Goal: Task Accomplishment & Management: Manage account settings

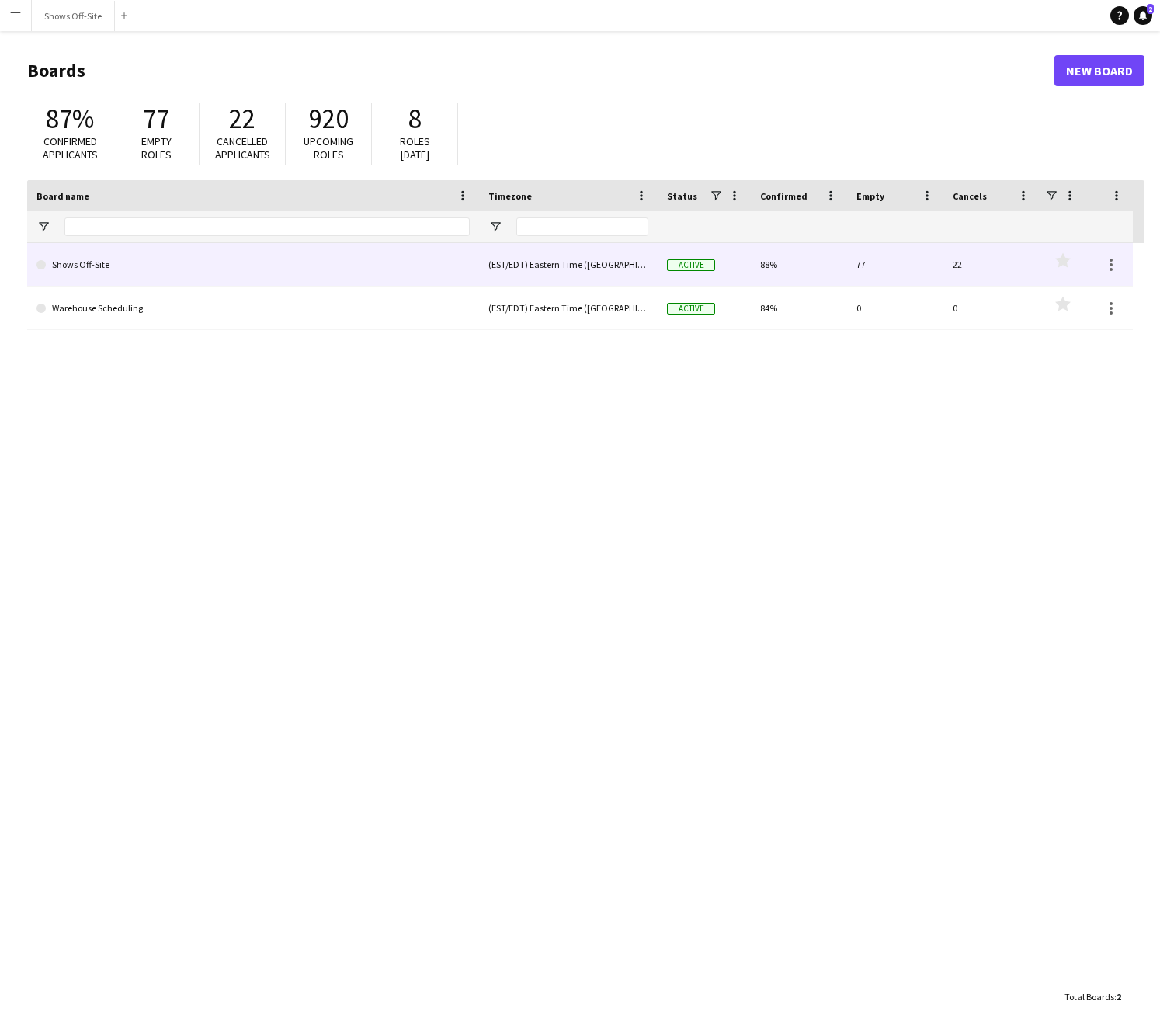
click at [155, 267] on link "Shows Off-Site" at bounding box center [253, 265] width 434 height 44
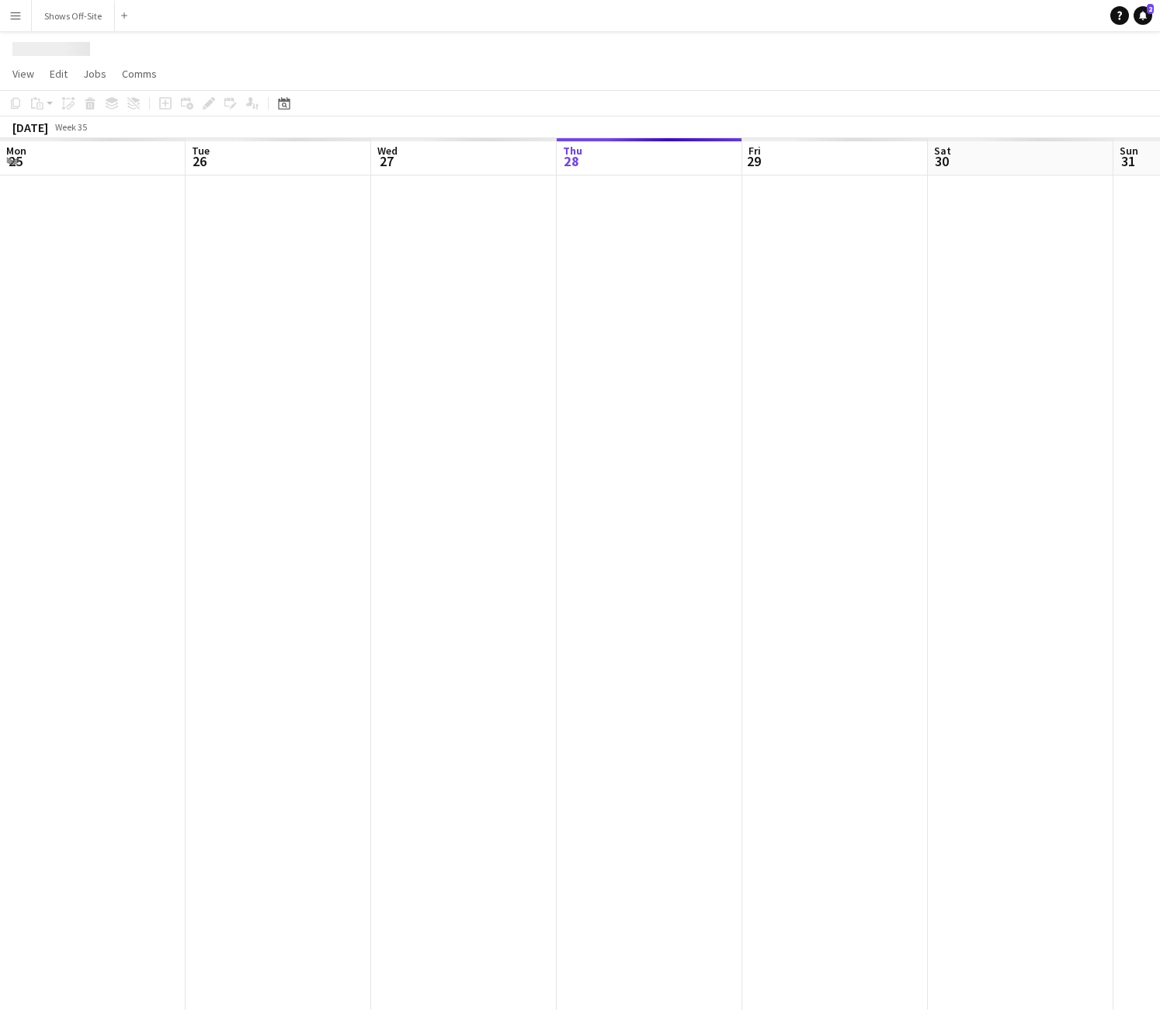
scroll to position [0, 371]
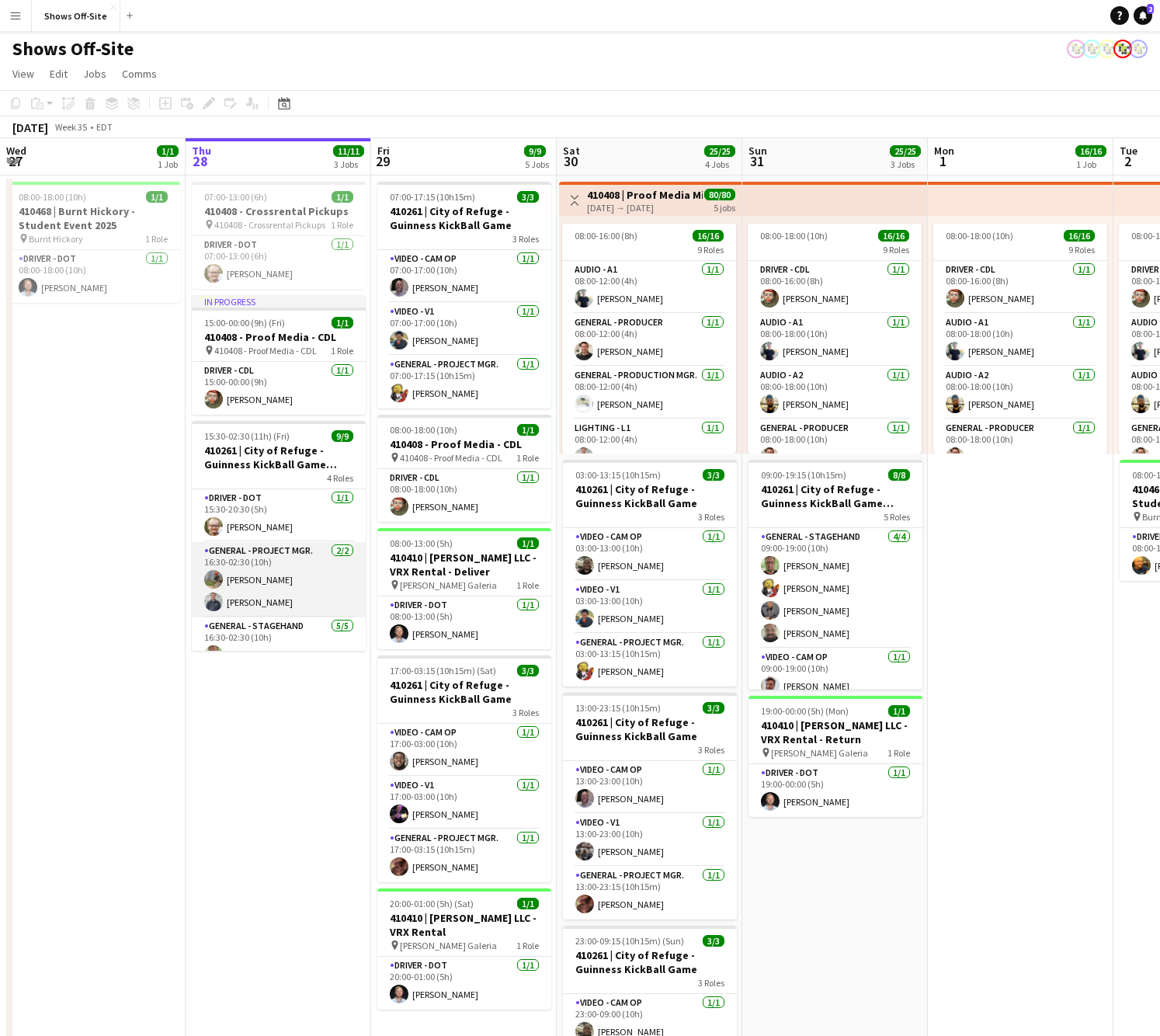
click at [273, 576] on app-card-role "General - Project Mgr. [DATE] 16:30-02:30 (10h) [PERSON_NAME] [PERSON_NAME]" at bounding box center [279, 579] width 174 height 76
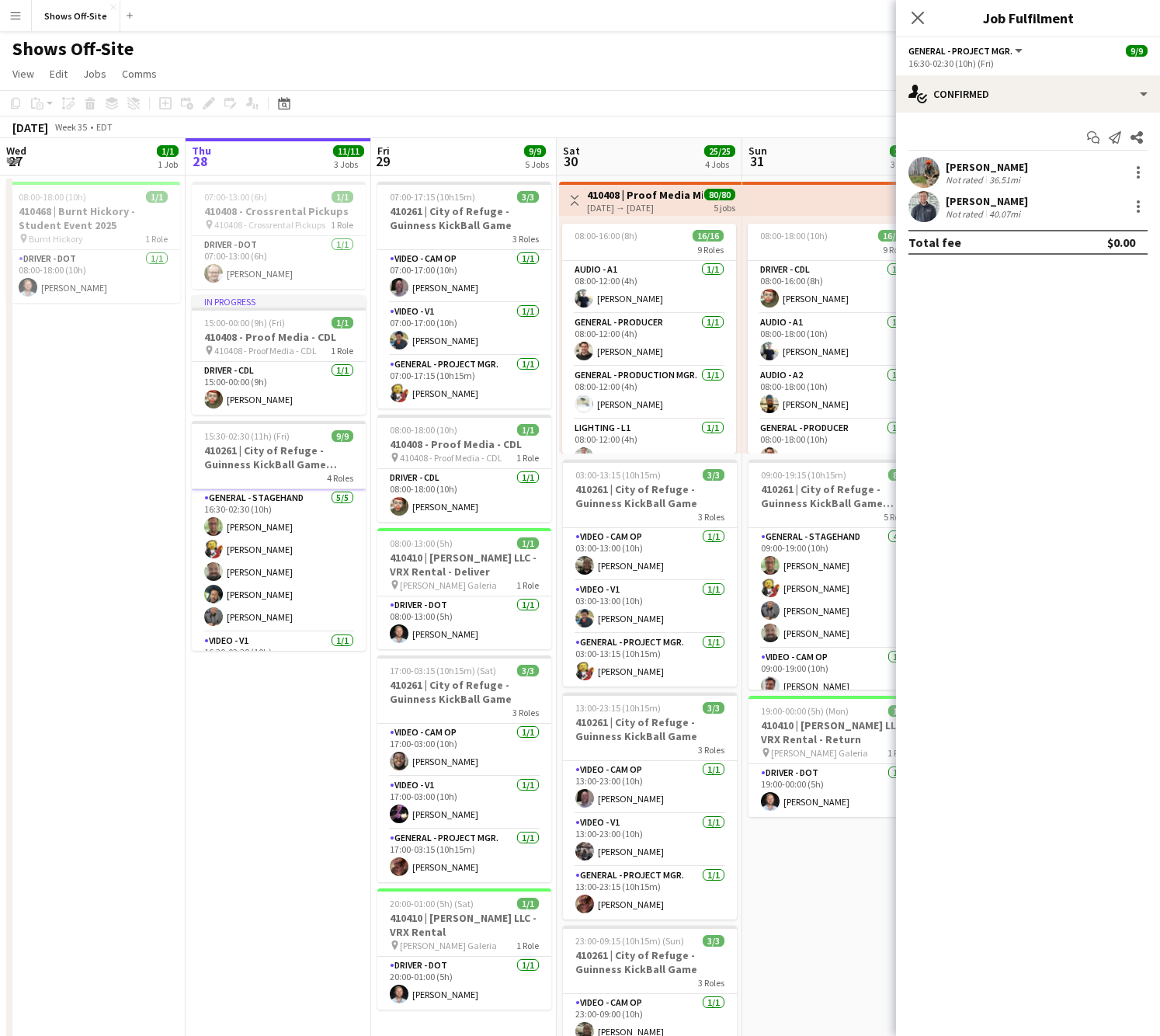
scroll to position [165, 0]
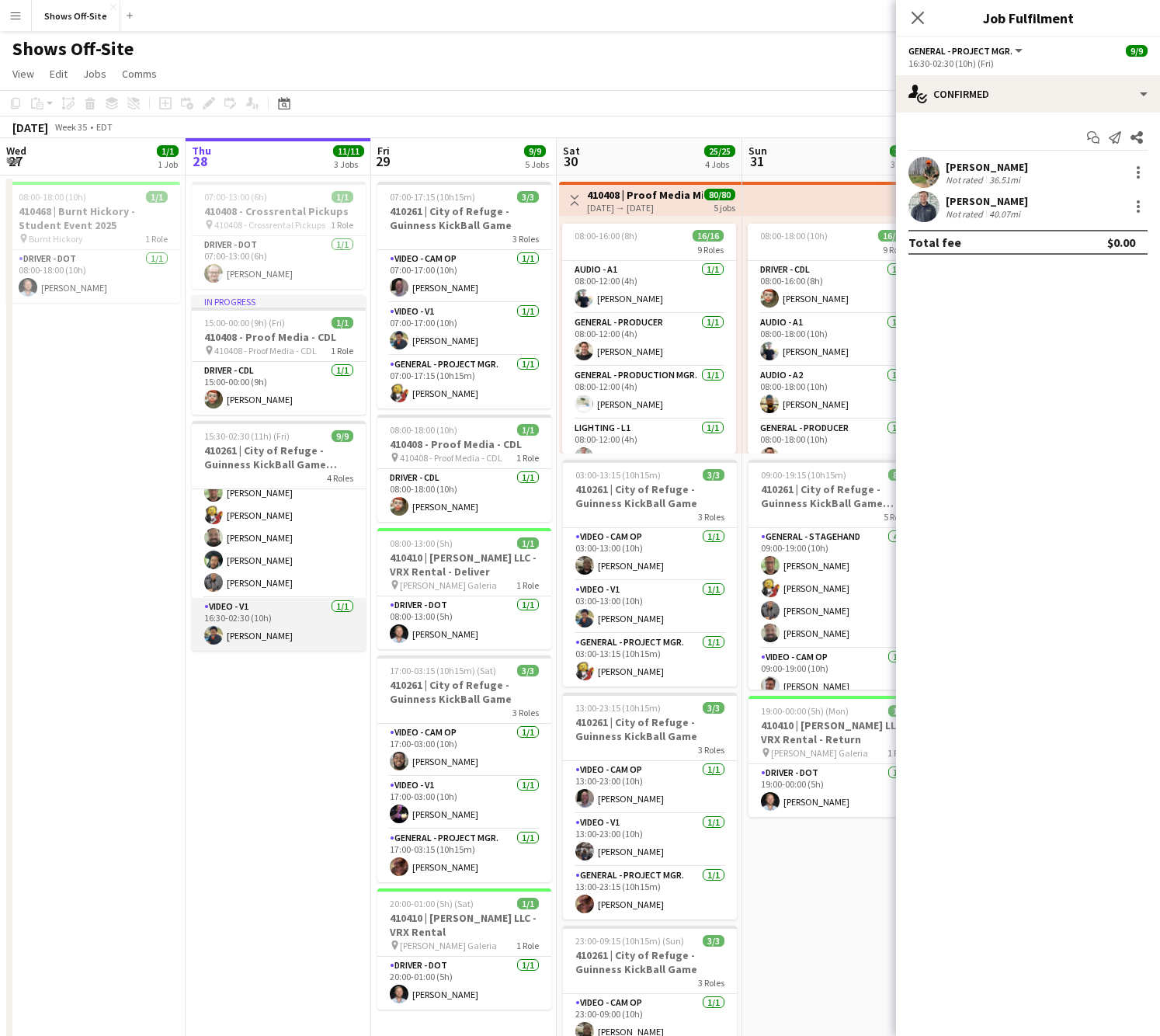
click at [296, 643] on app-card-role "Video - V1 [DATE] 16:30-02:30 (10h) [PERSON_NAME]" at bounding box center [279, 624] width 174 height 53
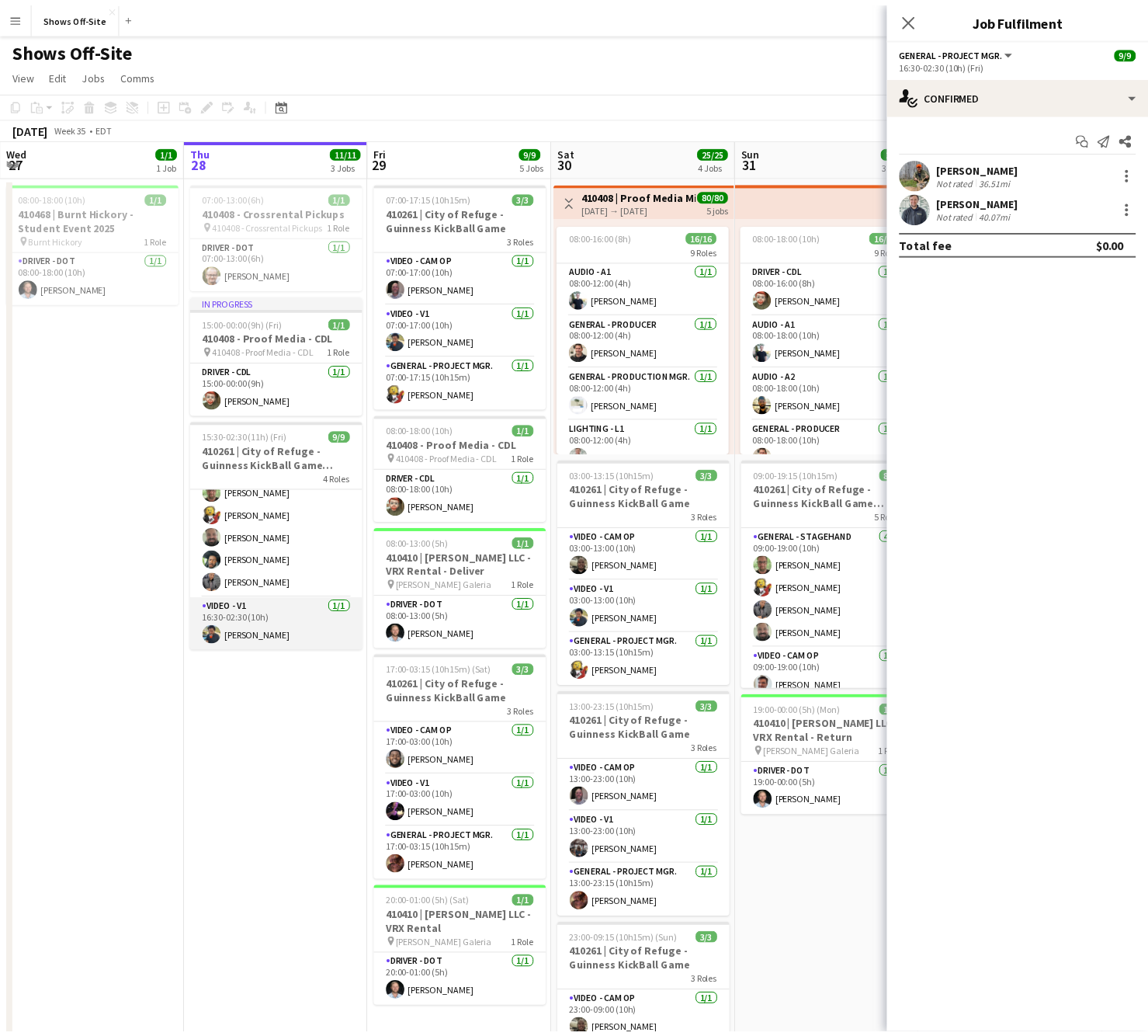
scroll to position [162, 0]
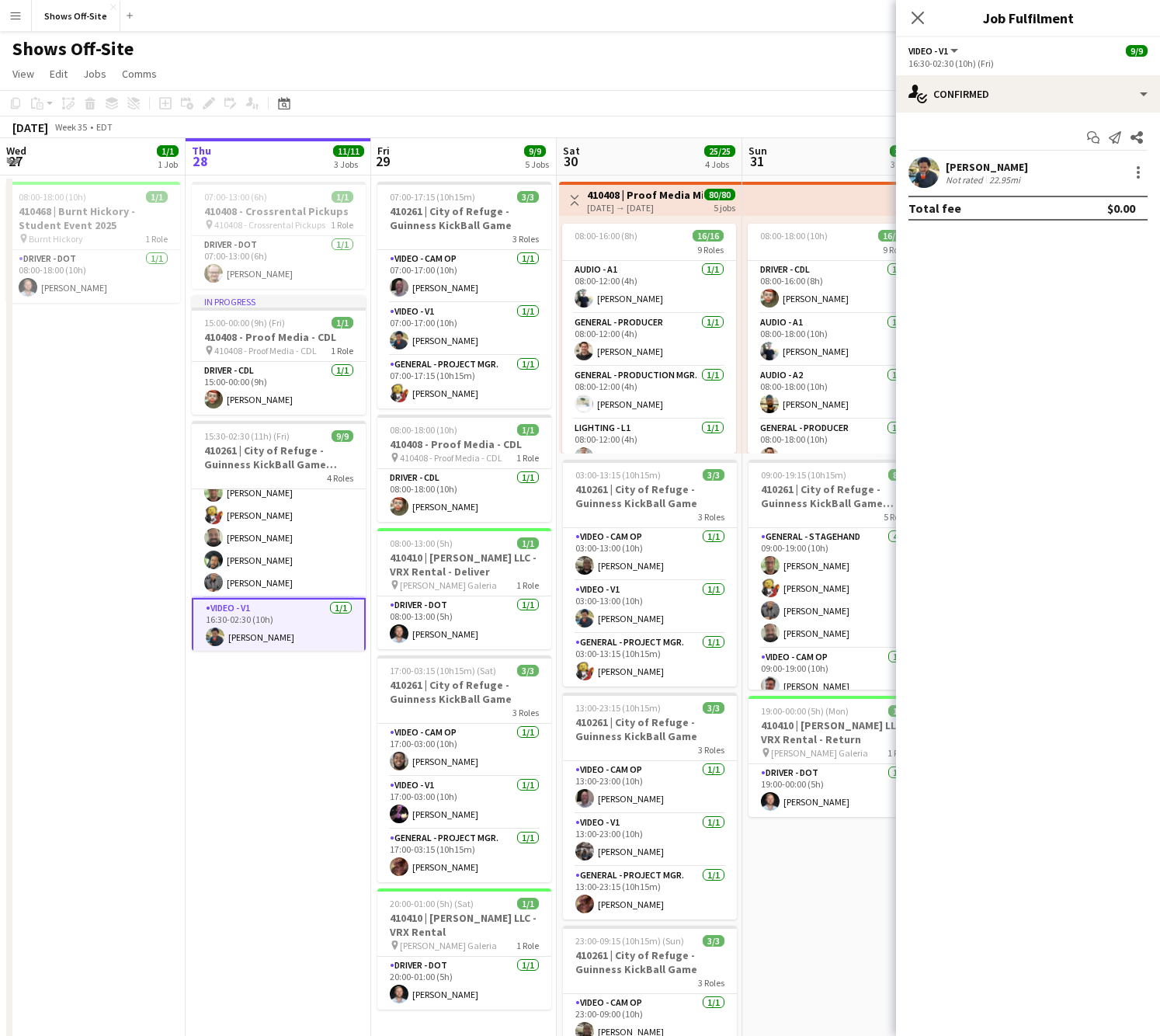
click at [961, 169] on div "[PERSON_NAME]" at bounding box center [987, 167] width 83 height 14
